Goal: Find contact information: Find contact information

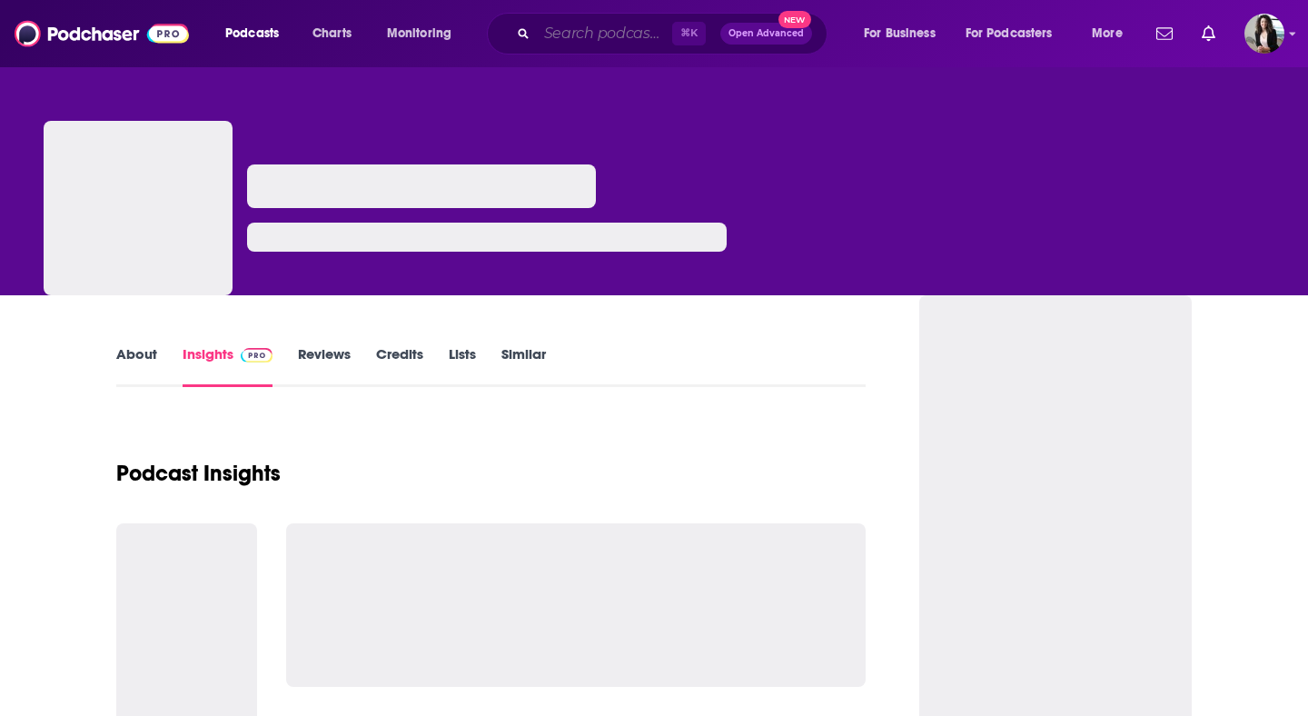
drag, startPoint x: 0, startPoint y: 0, endPoint x: 642, endPoint y: 37, distance: 643.0
click at [642, 37] on input "Search podcasts, credits, & more..." at bounding box center [604, 33] width 135 height 29
paste input "Theology for the People"
type input "Theology for the People"
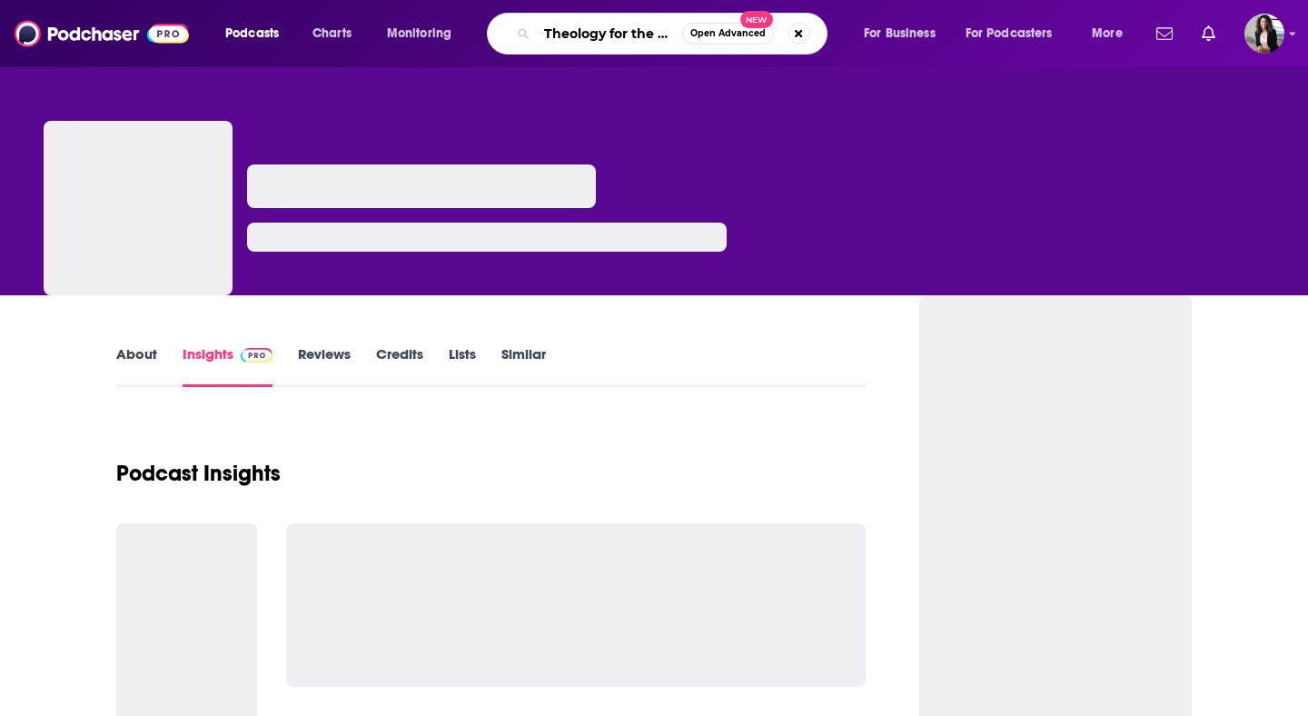
scroll to position [0, 31]
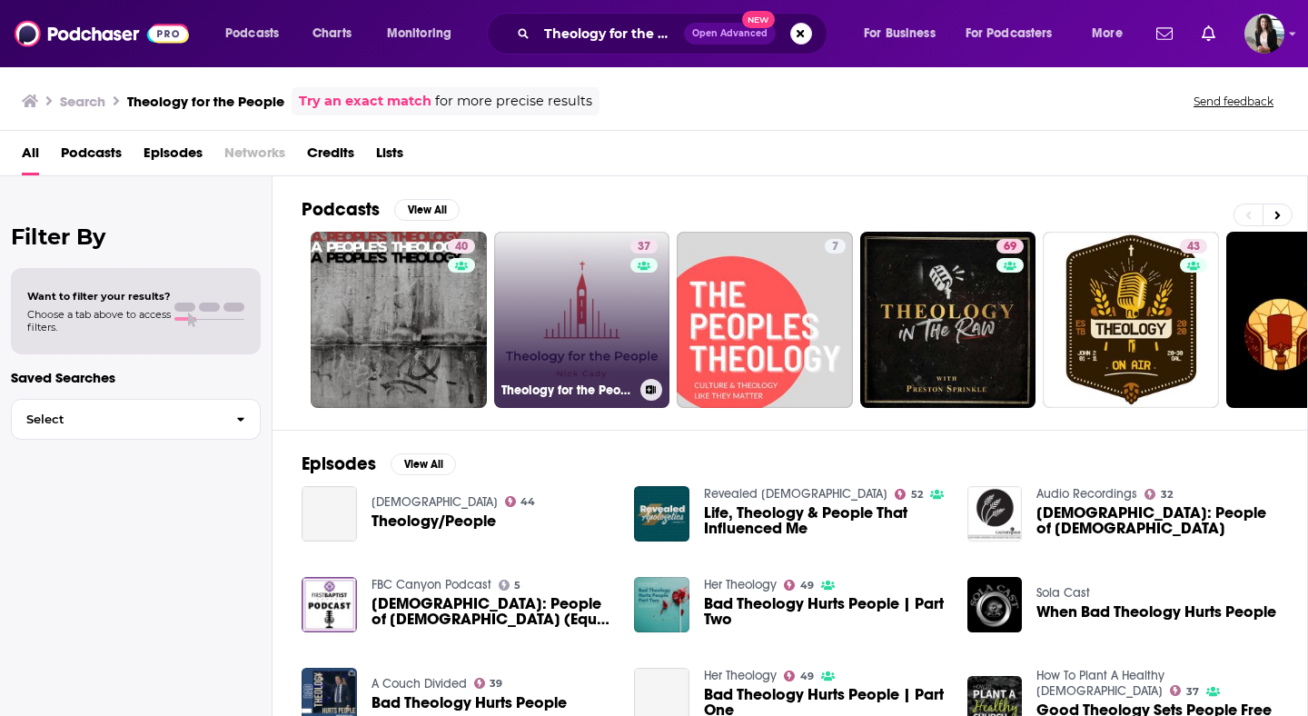
click at [593, 313] on link "37 Theology for the People" at bounding box center [582, 320] width 176 height 176
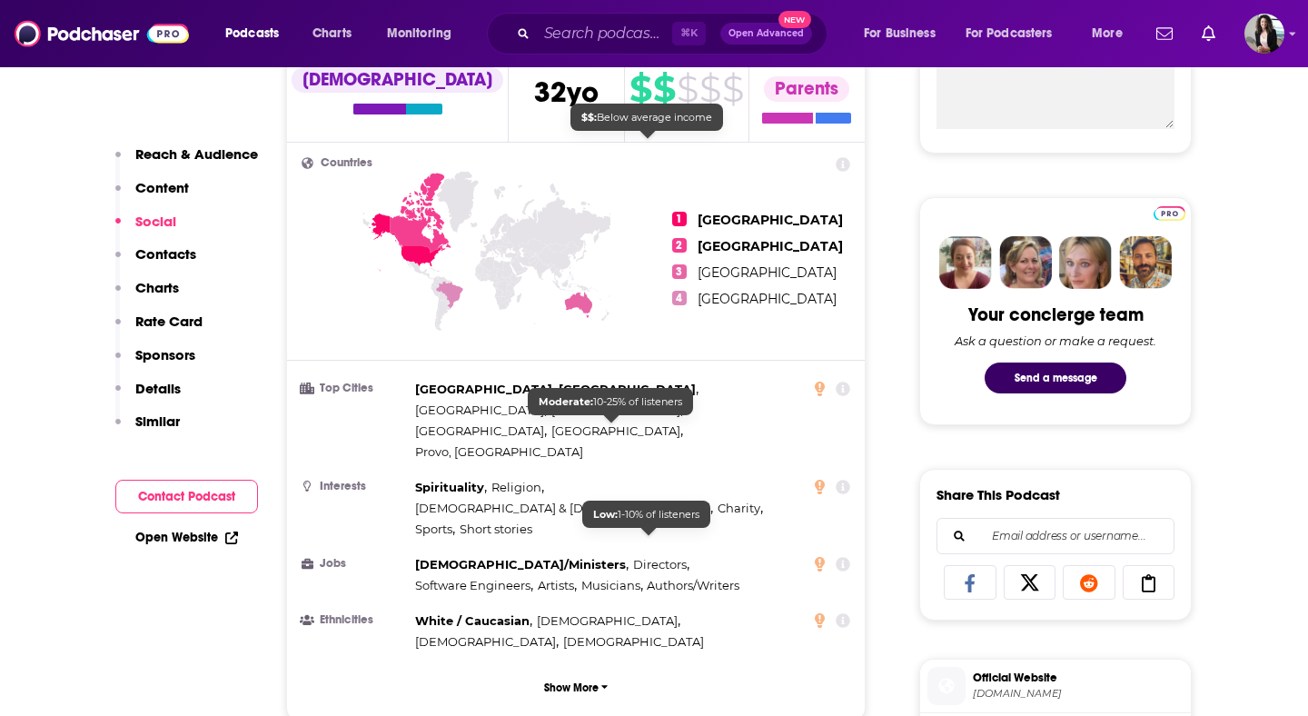
scroll to position [1352, 0]
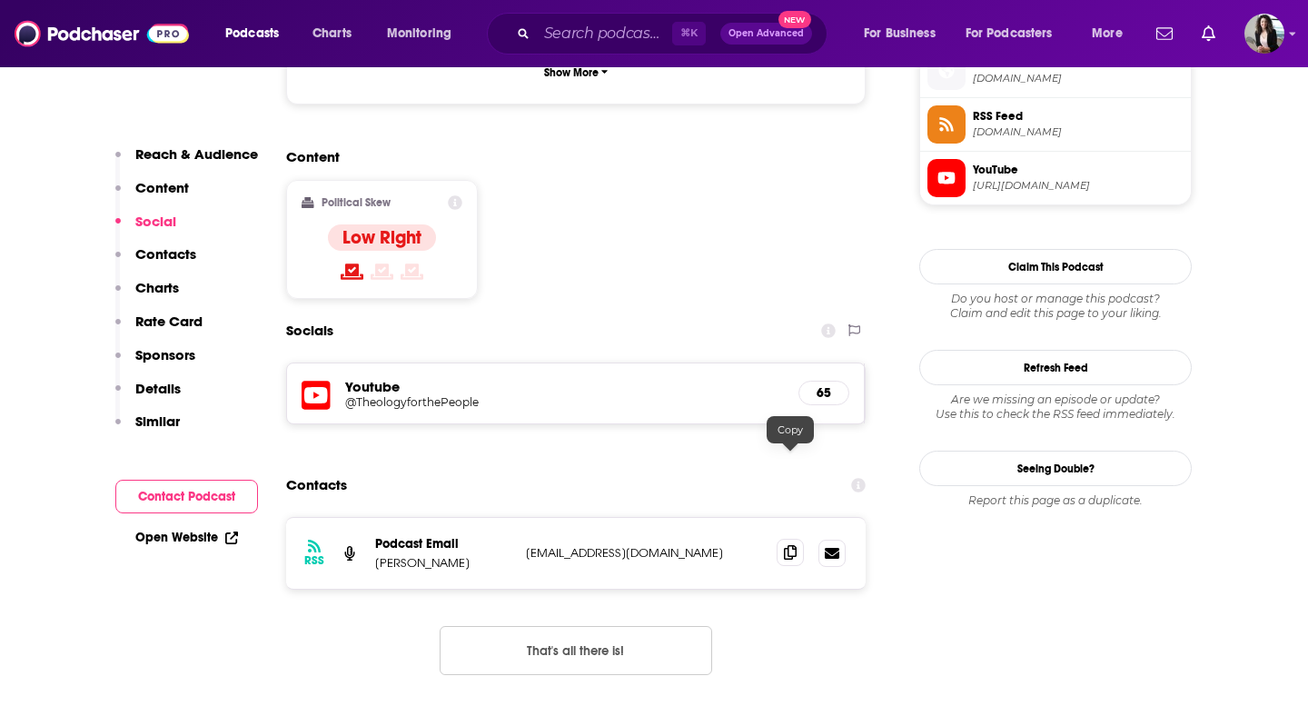
click at [793, 545] on icon at bounding box center [790, 552] width 13 height 15
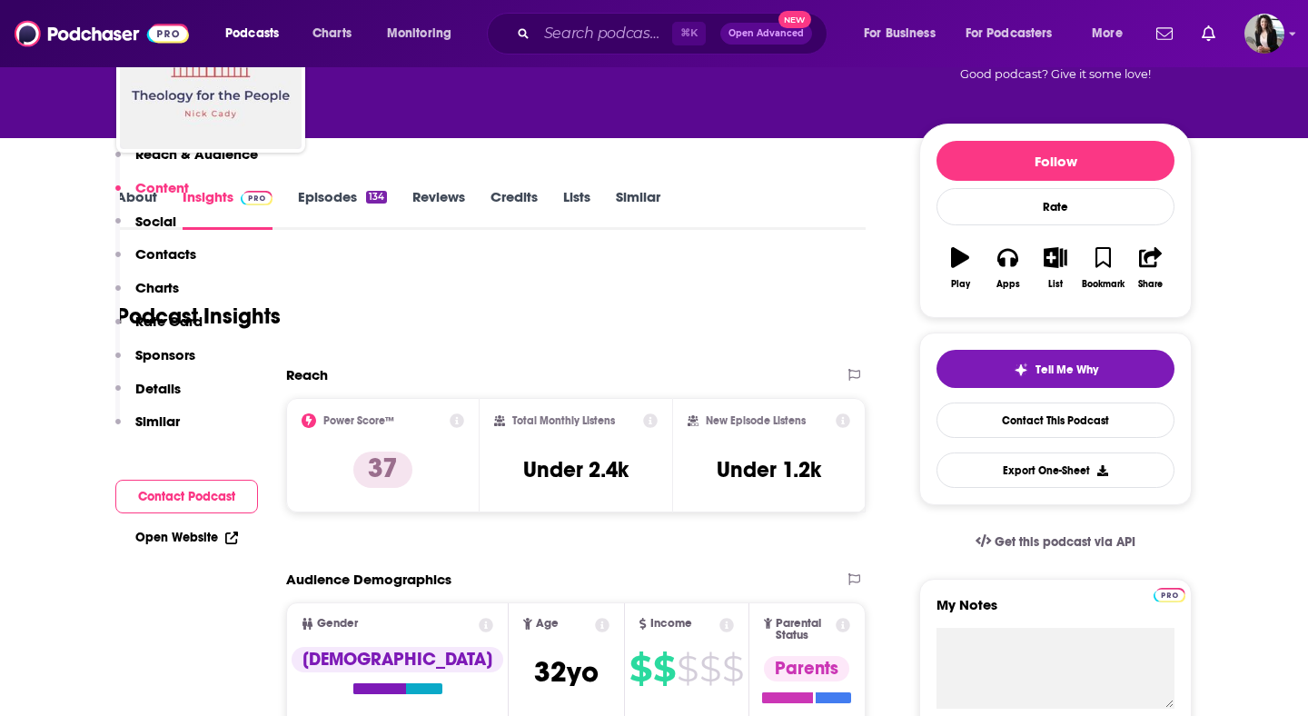
scroll to position [0, 0]
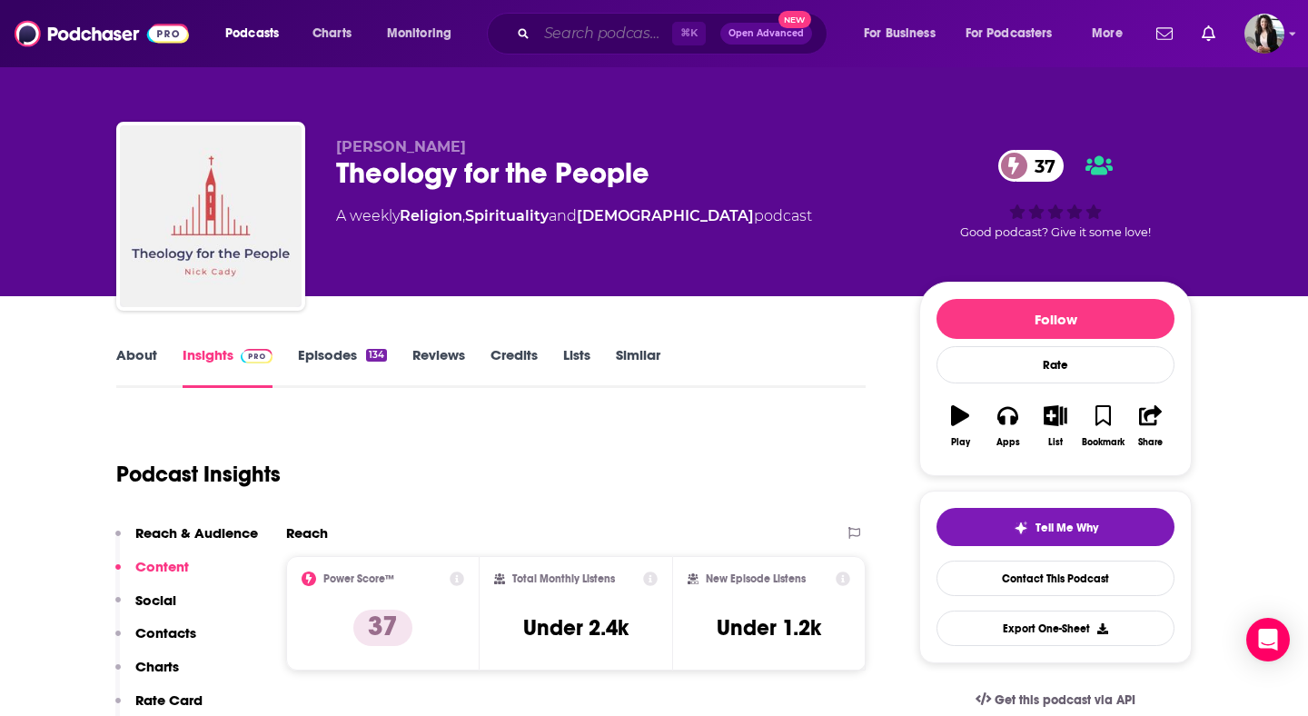
click at [605, 30] on input "Search podcasts, credits, & more..." at bounding box center [604, 33] width 135 height 29
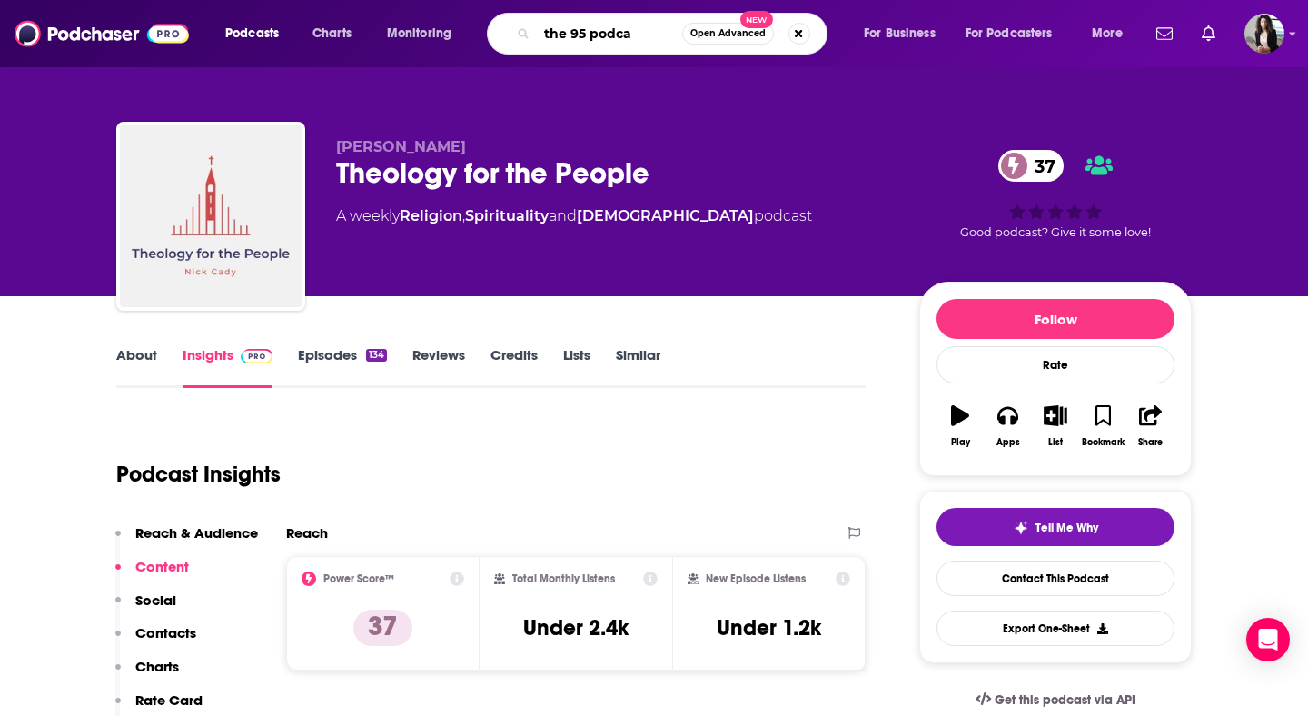
type input "the 95 podcas"
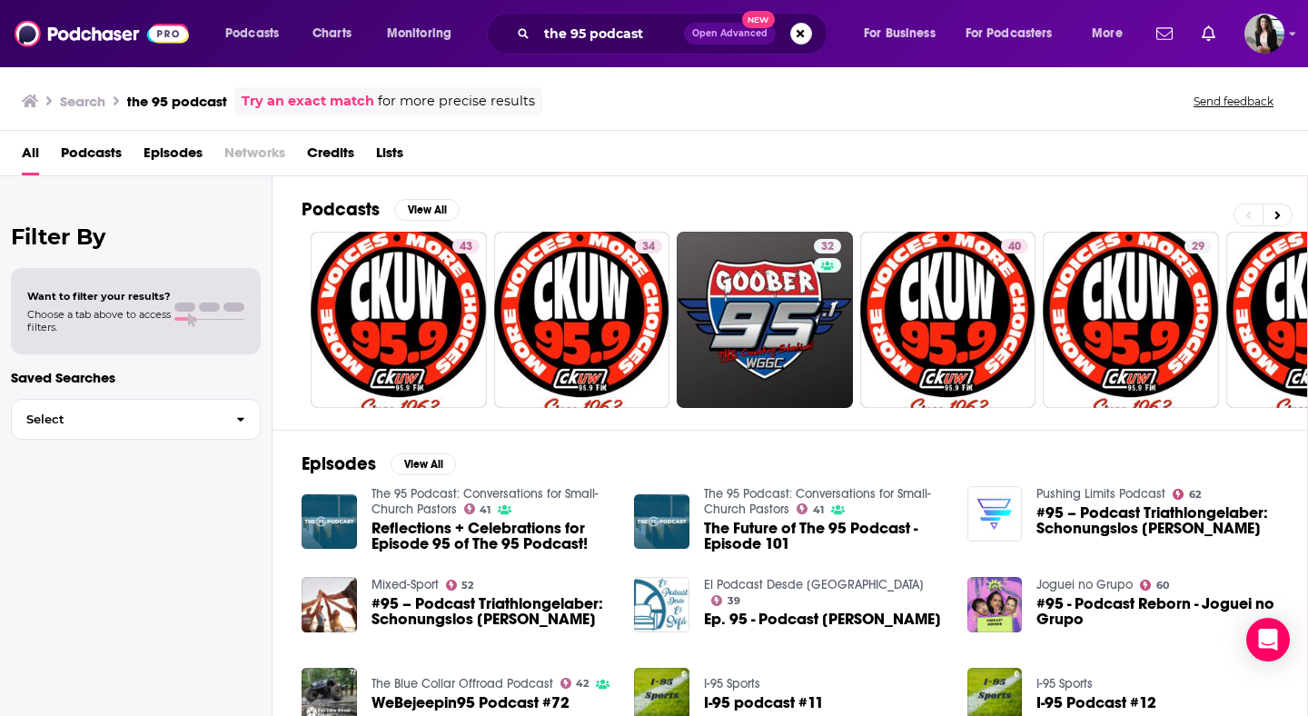
scroll to position [0, 662]
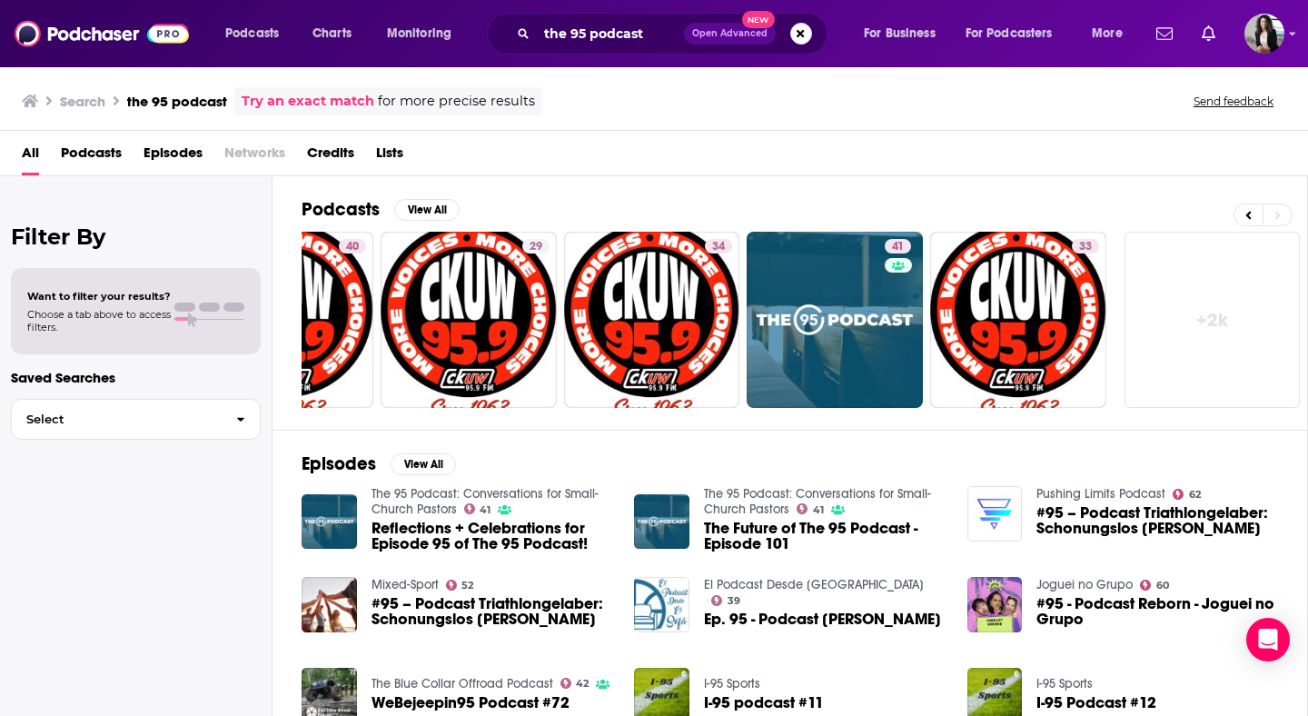
click at [429, 497] on link "The 95 Podcast: Conversations for Small-Church Pastors" at bounding box center [484, 501] width 227 height 31
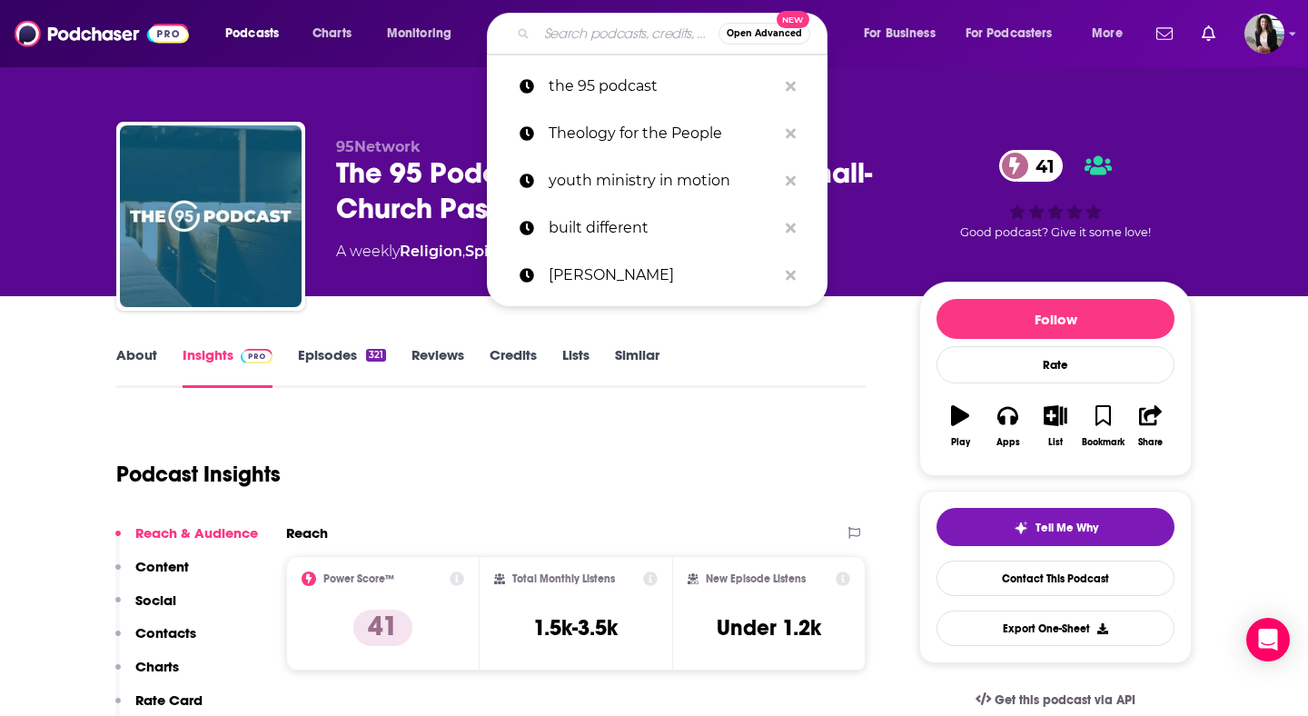
click at [577, 29] on input "Search podcasts, credits, & more..." at bounding box center [628, 33] width 182 height 29
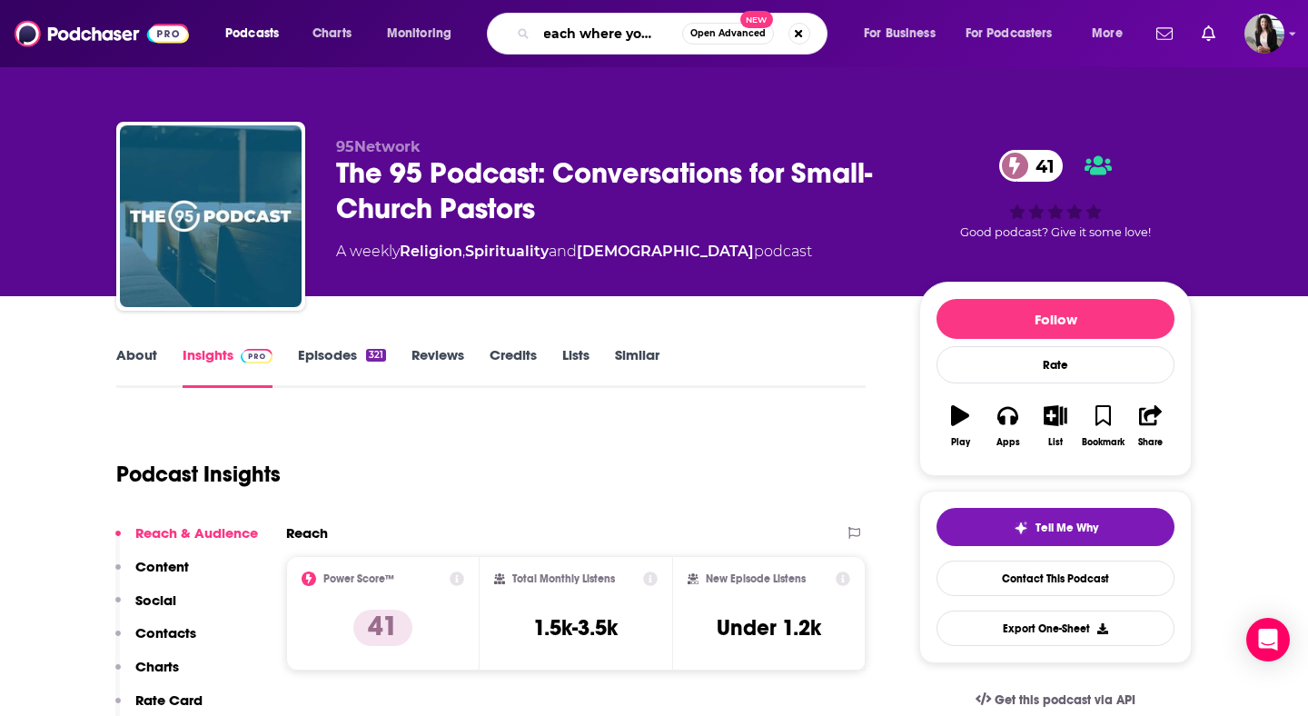
type input "preach where you reach"
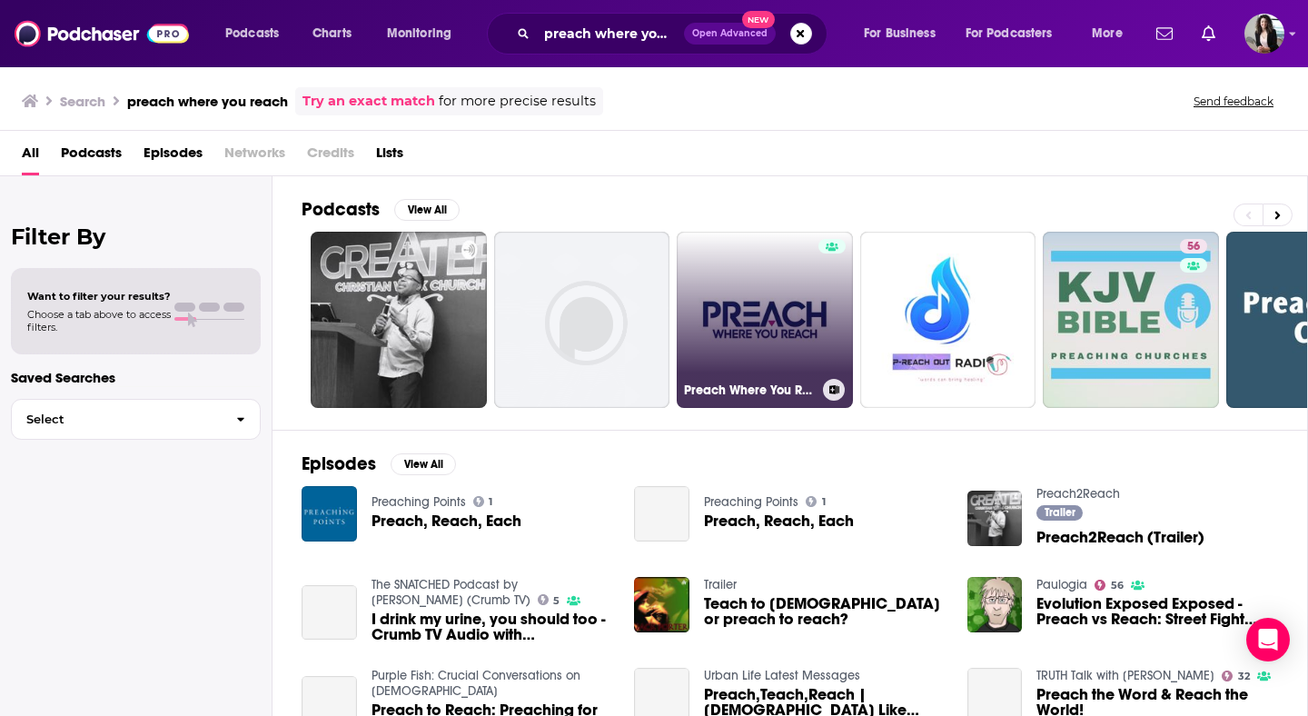
click at [814, 281] on link "Preach Where You Reach®" at bounding box center [764, 320] width 176 height 176
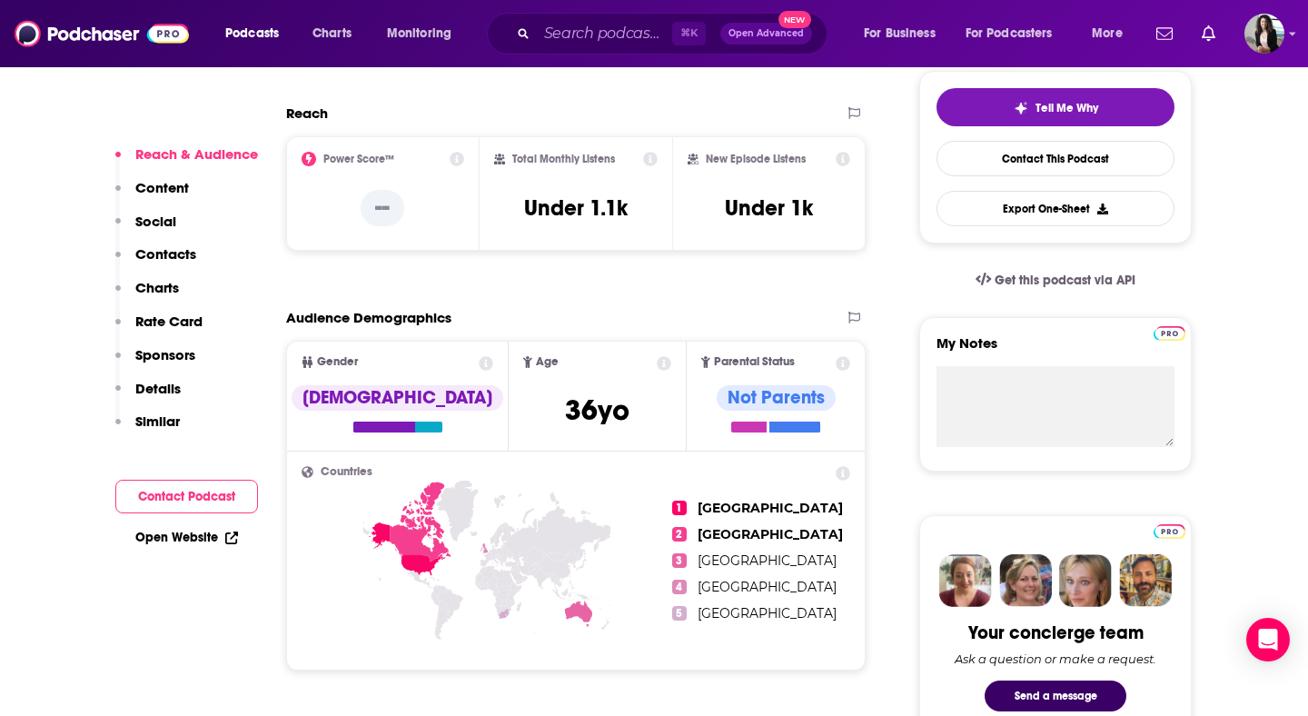
scroll to position [420, 0]
click at [662, 149] on div "Total Monthly Listens Under 1.1k" at bounding box center [575, 192] width 193 height 114
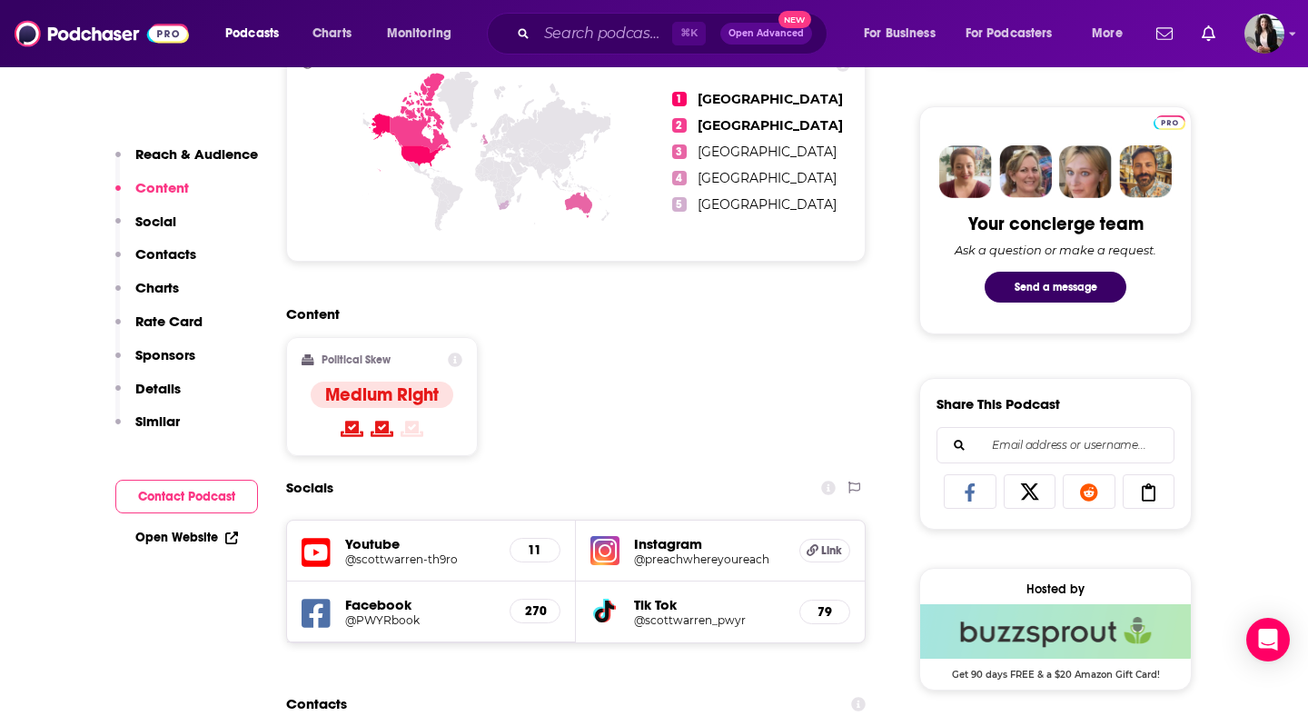
scroll to position [899, 0]
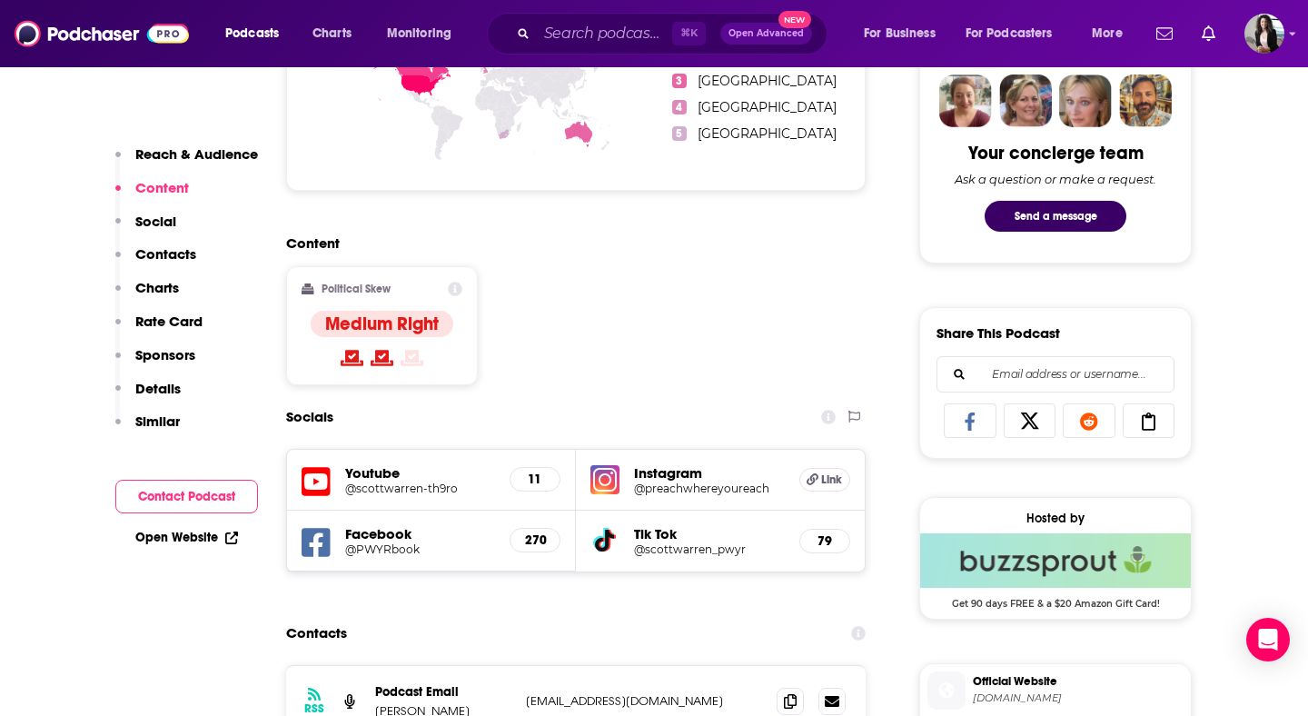
click at [393, 473] on h5 "Youtube" at bounding box center [420, 472] width 150 height 17
click at [460, 478] on h5 "Youtube" at bounding box center [420, 472] width 150 height 17
click at [290, 480] on div "Youtube @scottwarren-th9ro 11" at bounding box center [431, 479] width 289 height 61
click at [314, 480] on icon at bounding box center [315, 481] width 29 height 29
click at [658, 467] on h5 "Instagram" at bounding box center [709, 472] width 151 height 17
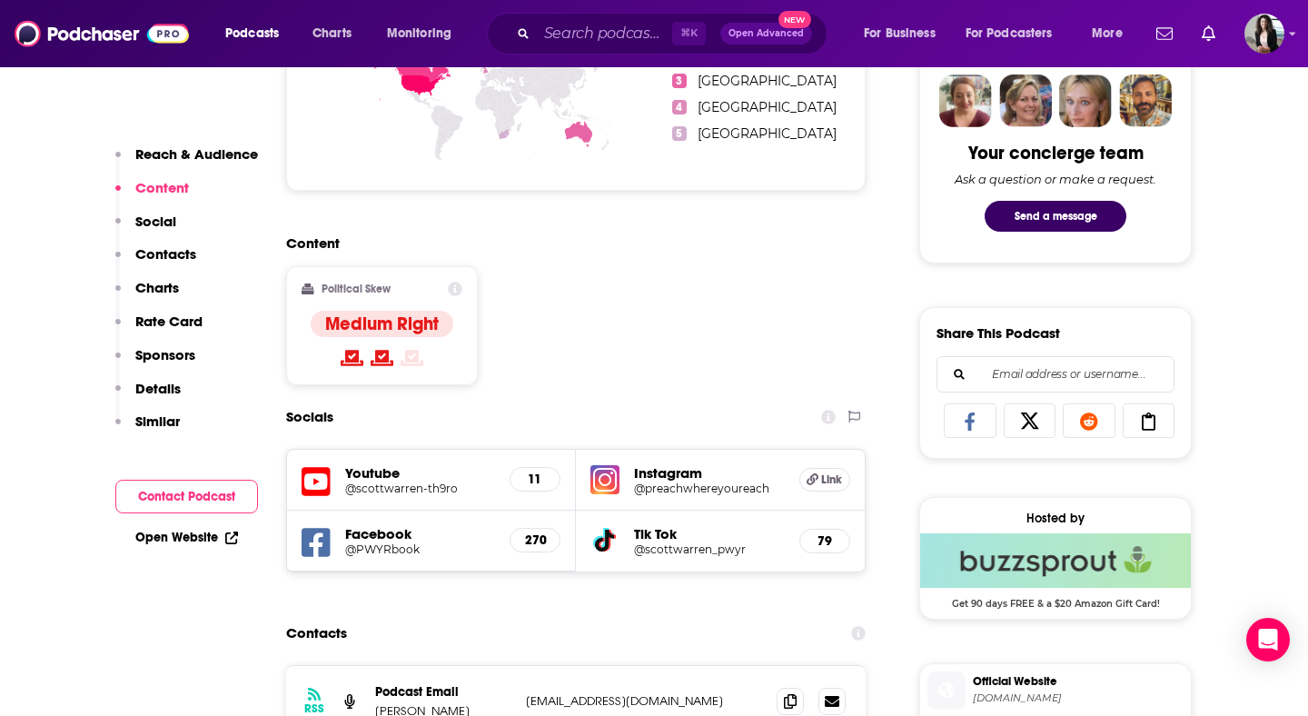
click at [619, 475] on div "Instagram @preachwhereyoureach Link" at bounding box center [720, 479] width 289 height 61
click at [599, 479] on img at bounding box center [604, 479] width 29 height 29
